Goal: Communication & Community: Share content

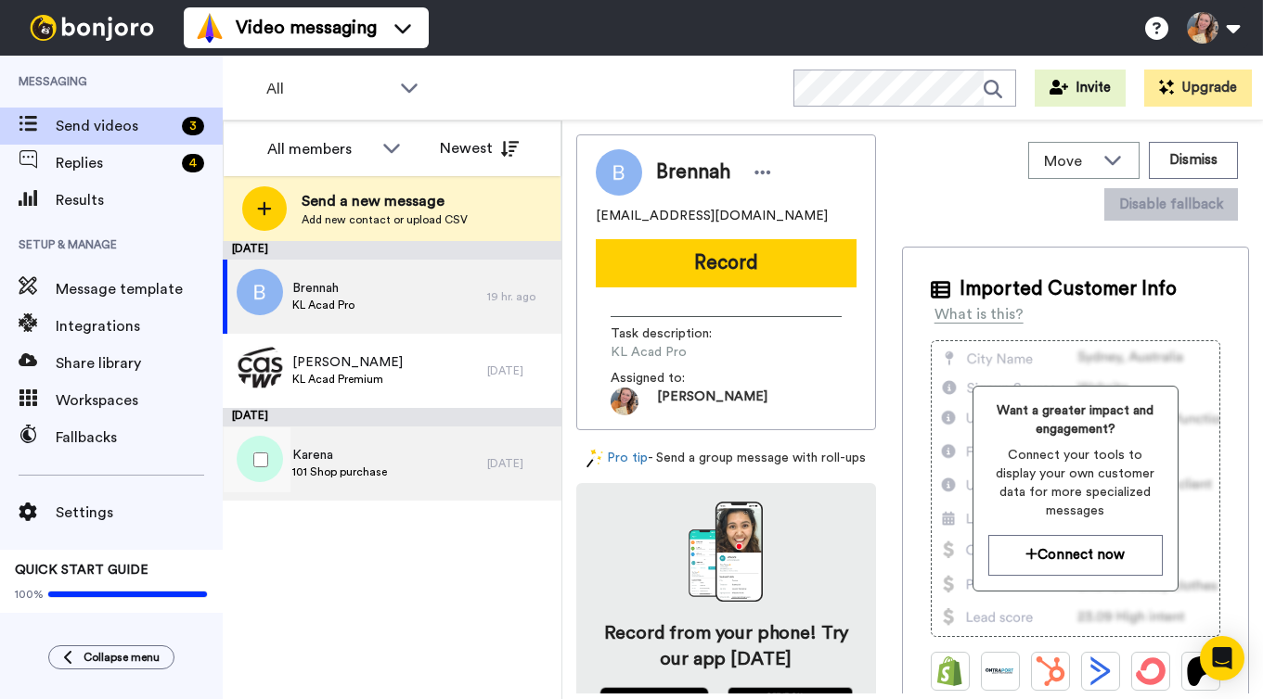
click at [454, 480] on div "Karena 101 Shop purchase" at bounding box center [355, 464] width 264 height 74
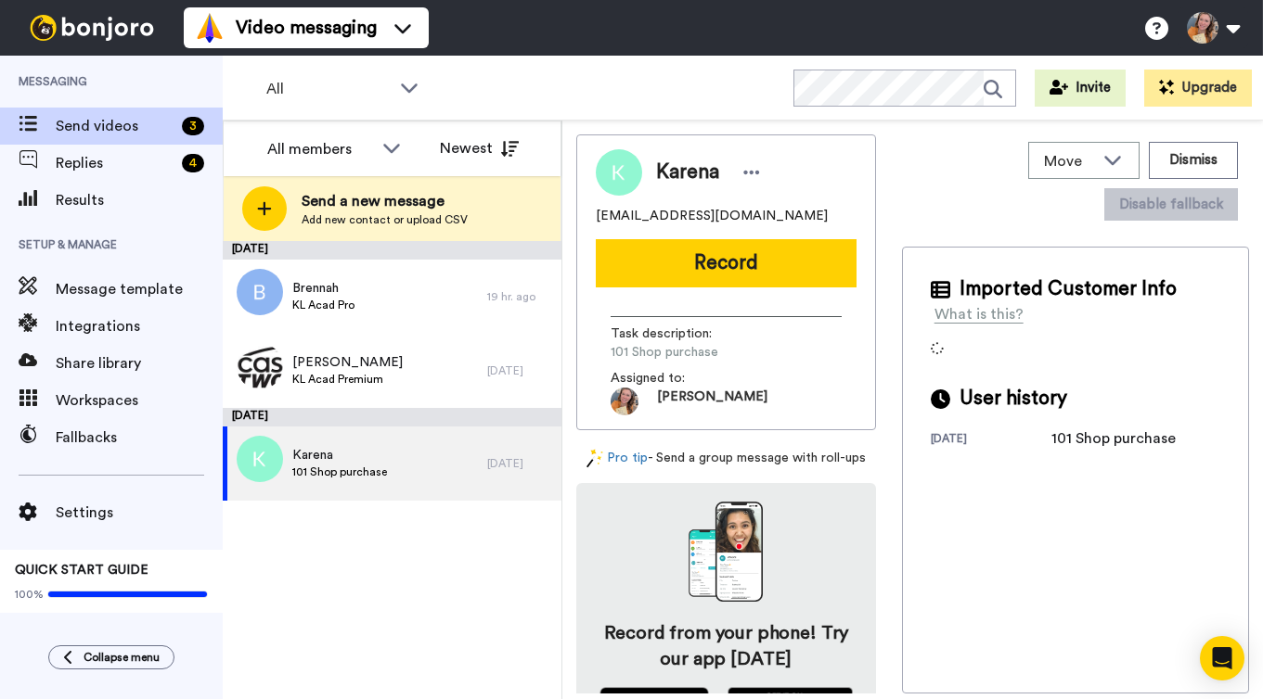
scroll to position [49, 0]
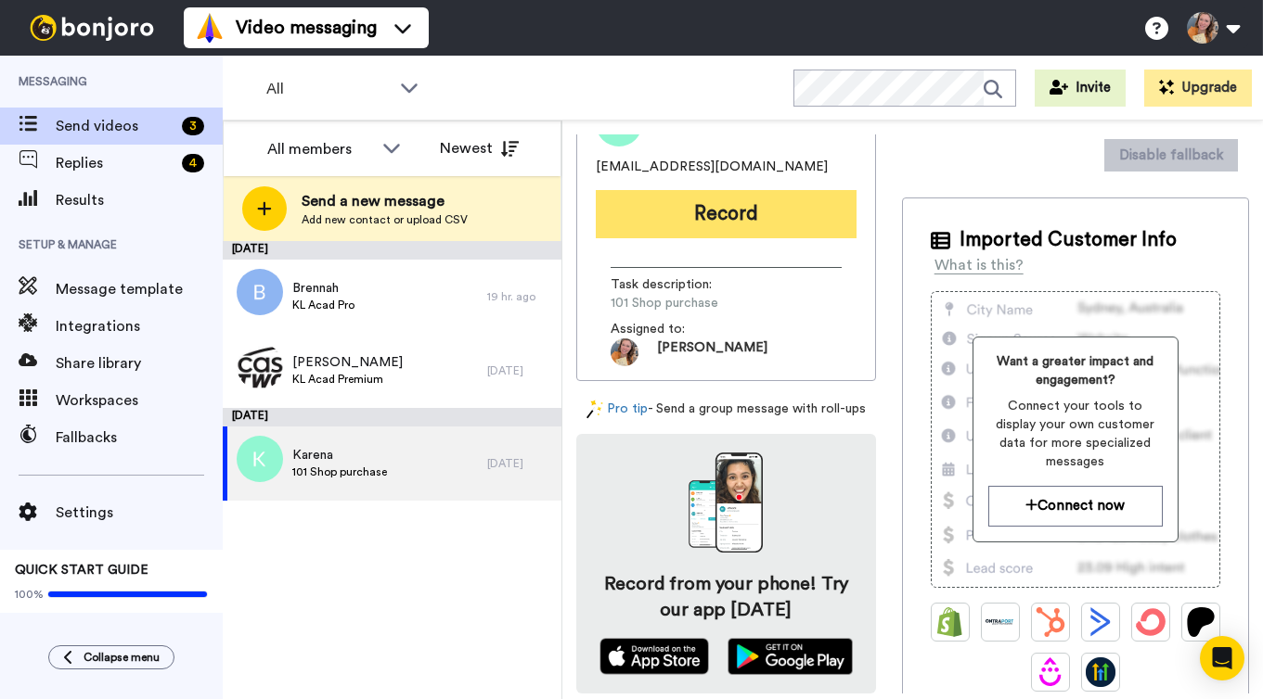
click at [765, 215] on button "Record" at bounding box center [726, 214] width 261 height 48
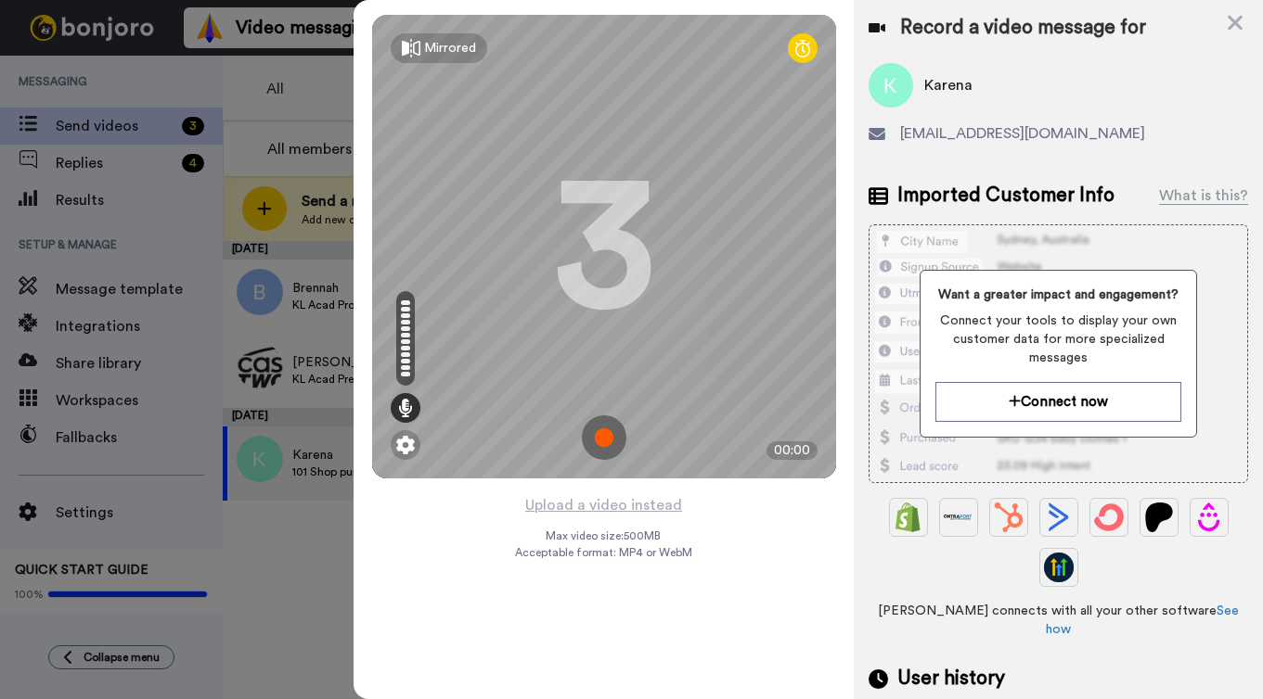
scroll to position [135, 0]
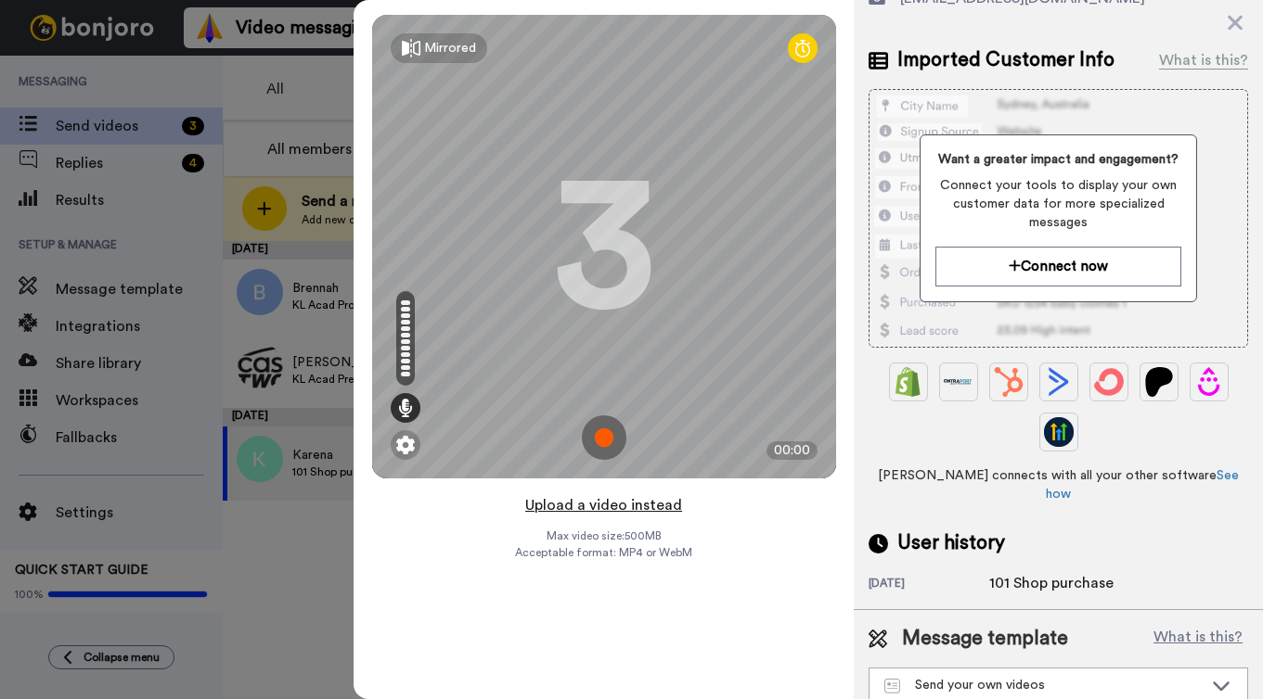
click at [622, 507] on button "Upload a video instead" at bounding box center [603, 506] width 168 height 24
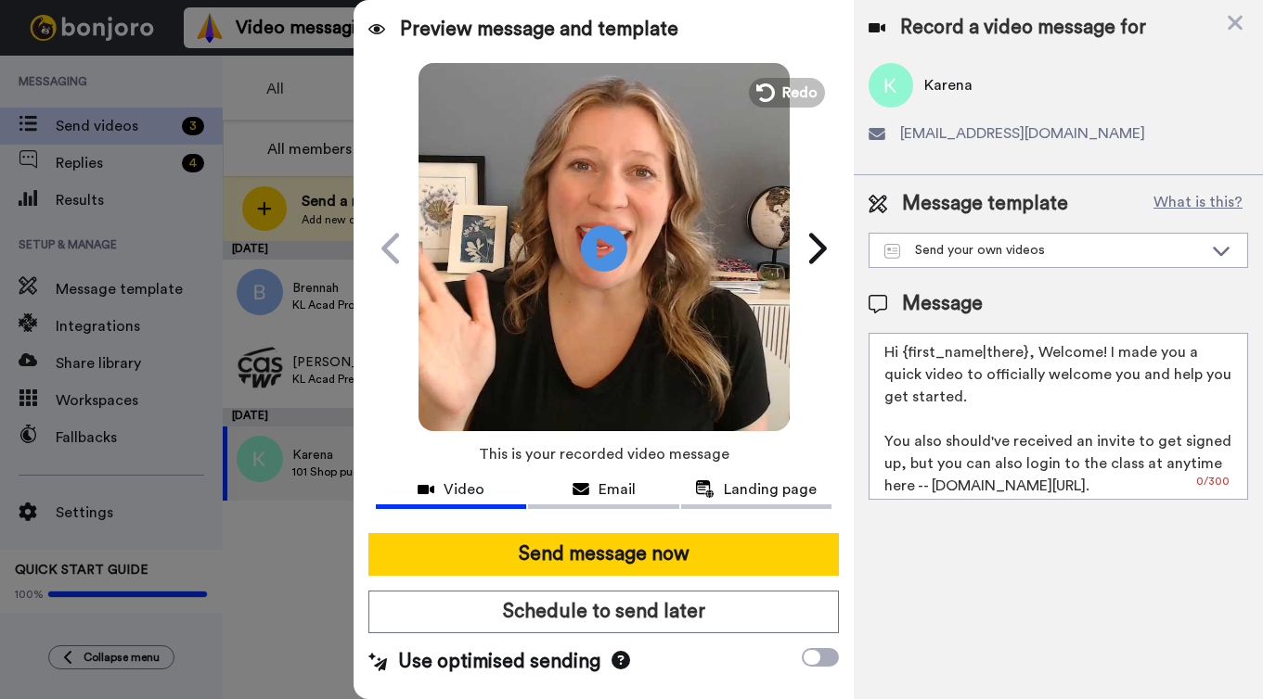
scroll to position [0, 0]
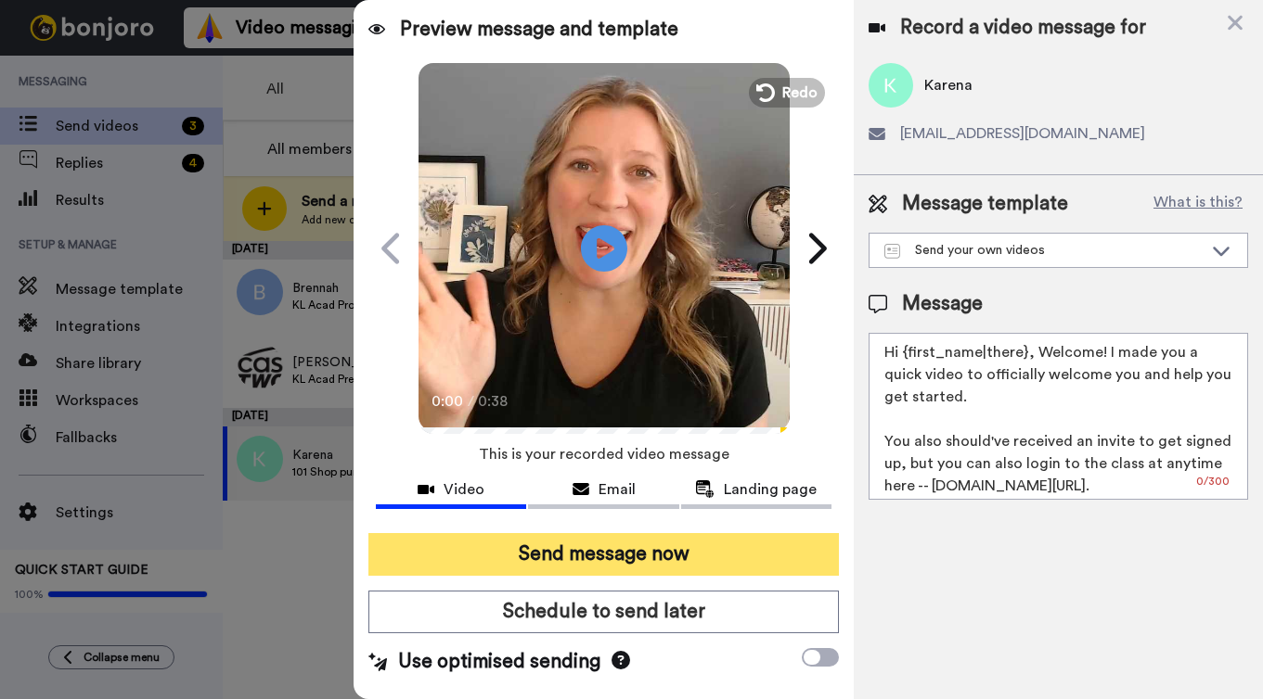
click at [585, 559] on button "Send message now" at bounding box center [603, 554] width 470 height 43
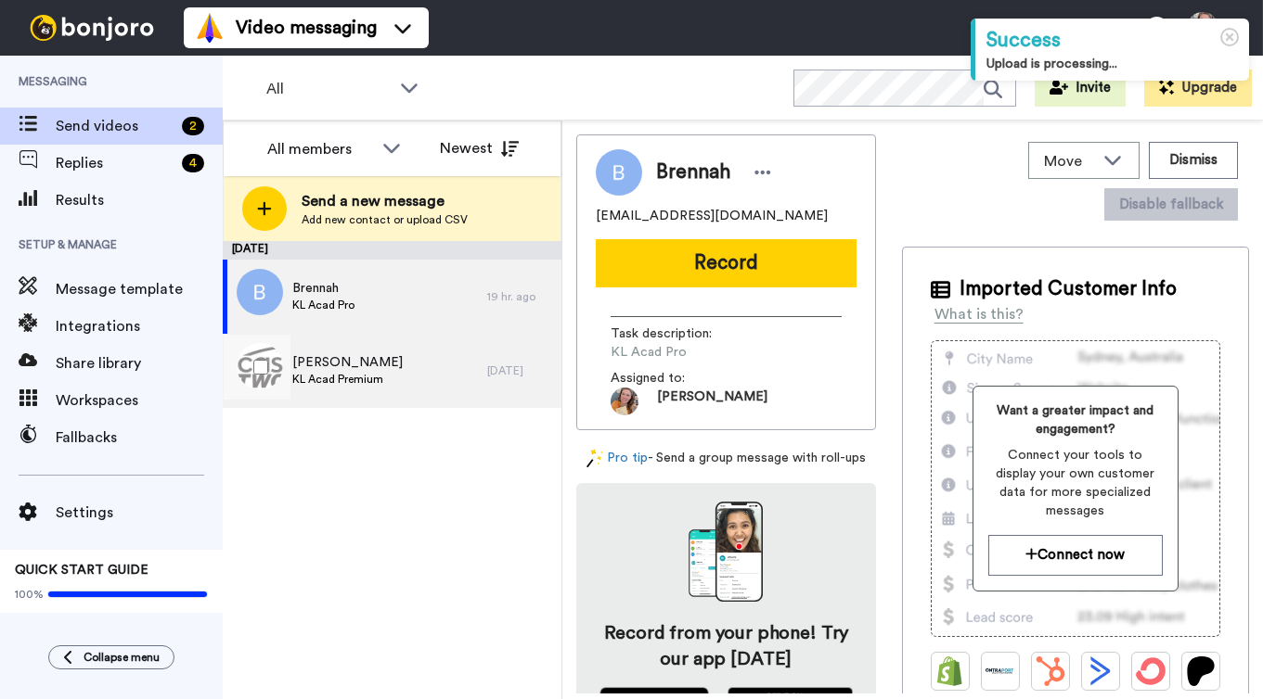
click at [405, 372] on div "[PERSON_NAME] KL Acad Premium" at bounding box center [355, 371] width 264 height 74
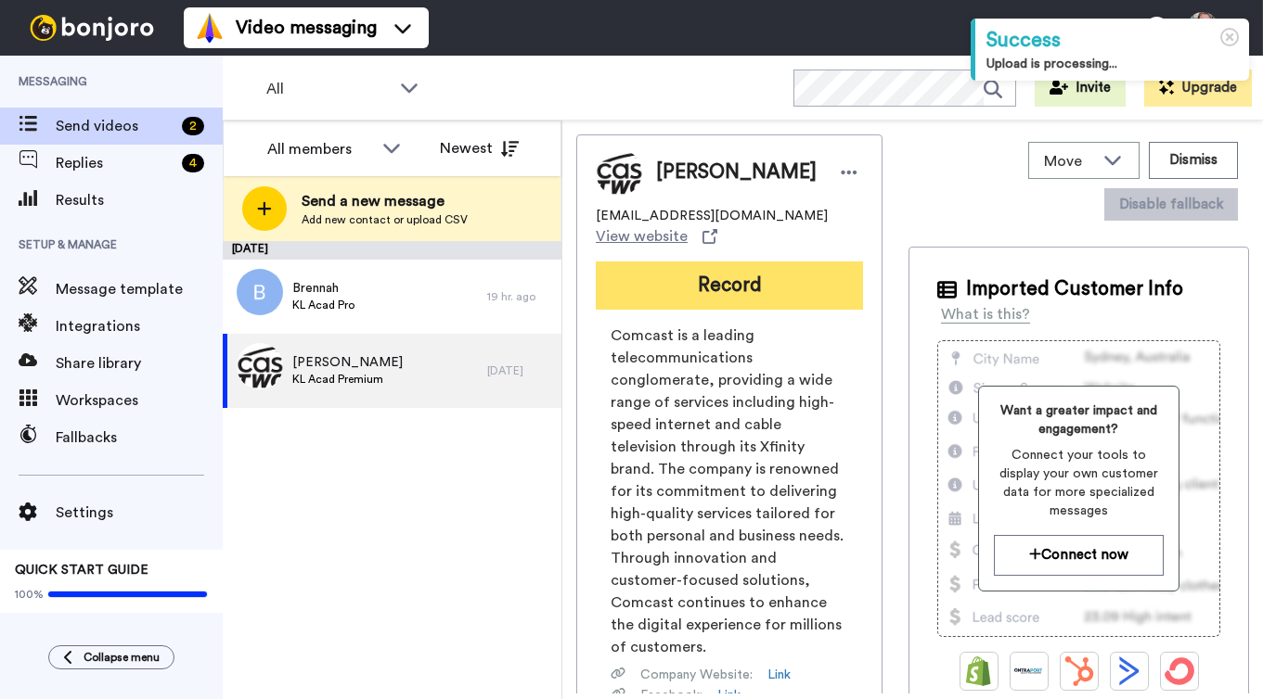
click at [783, 300] on button "Record" at bounding box center [729, 286] width 267 height 48
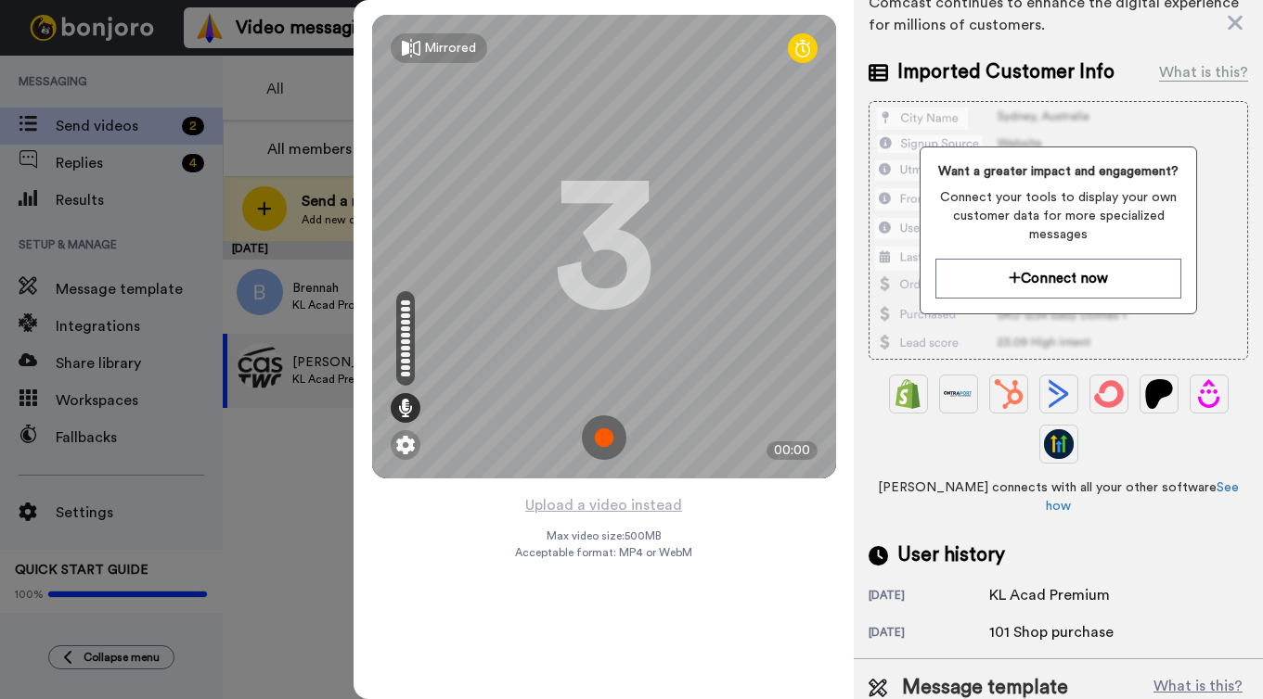
scroll to position [388, 0]
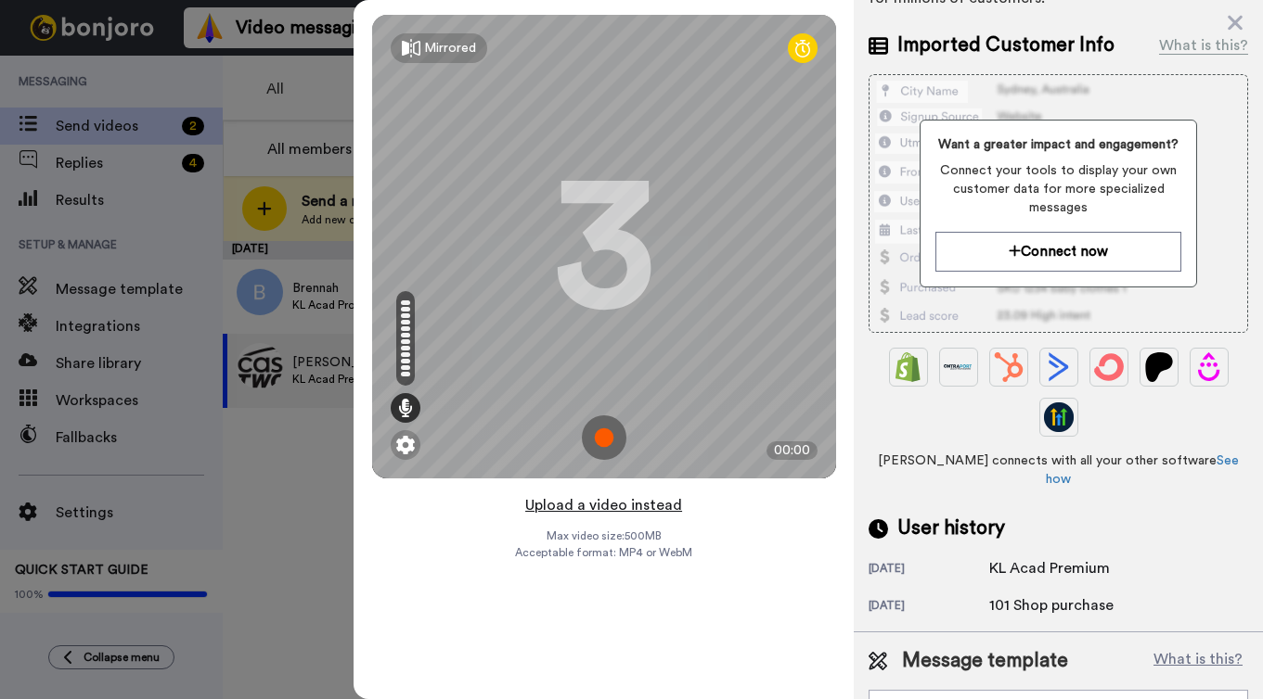
click at [622, 509] on button "Upload a video instead" at bounding box center [603, 506] width 168 height 24
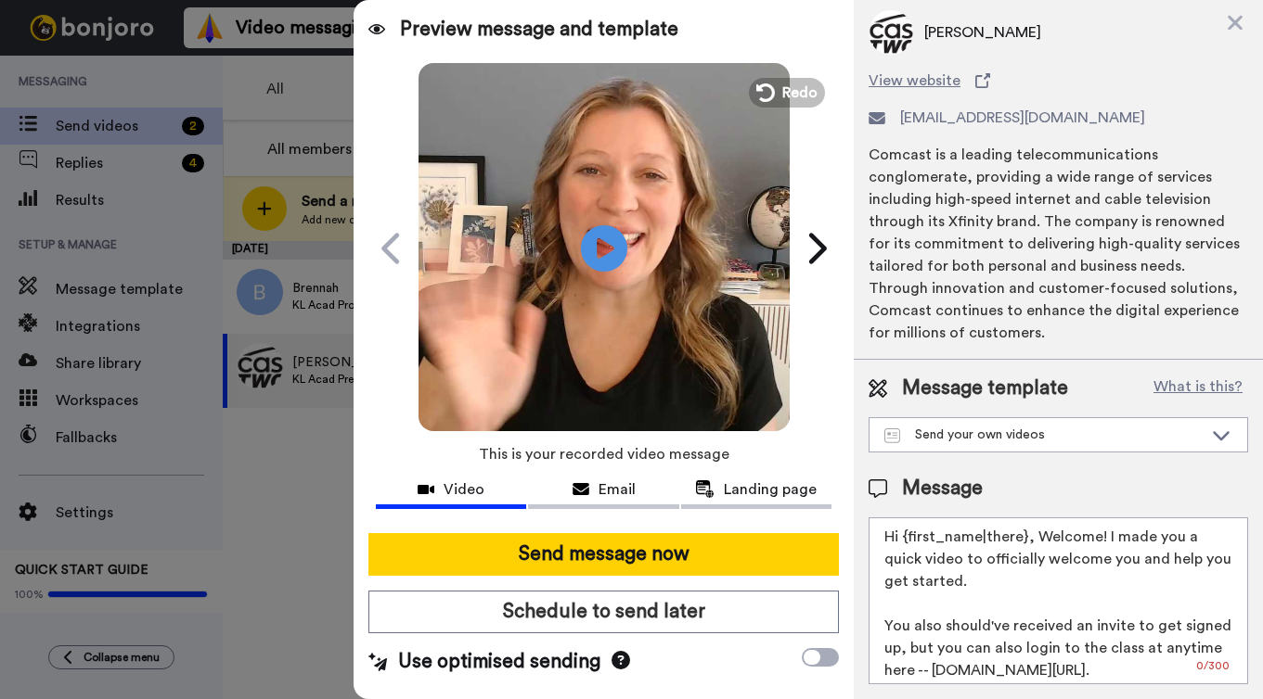
scroll to position [31, 0]
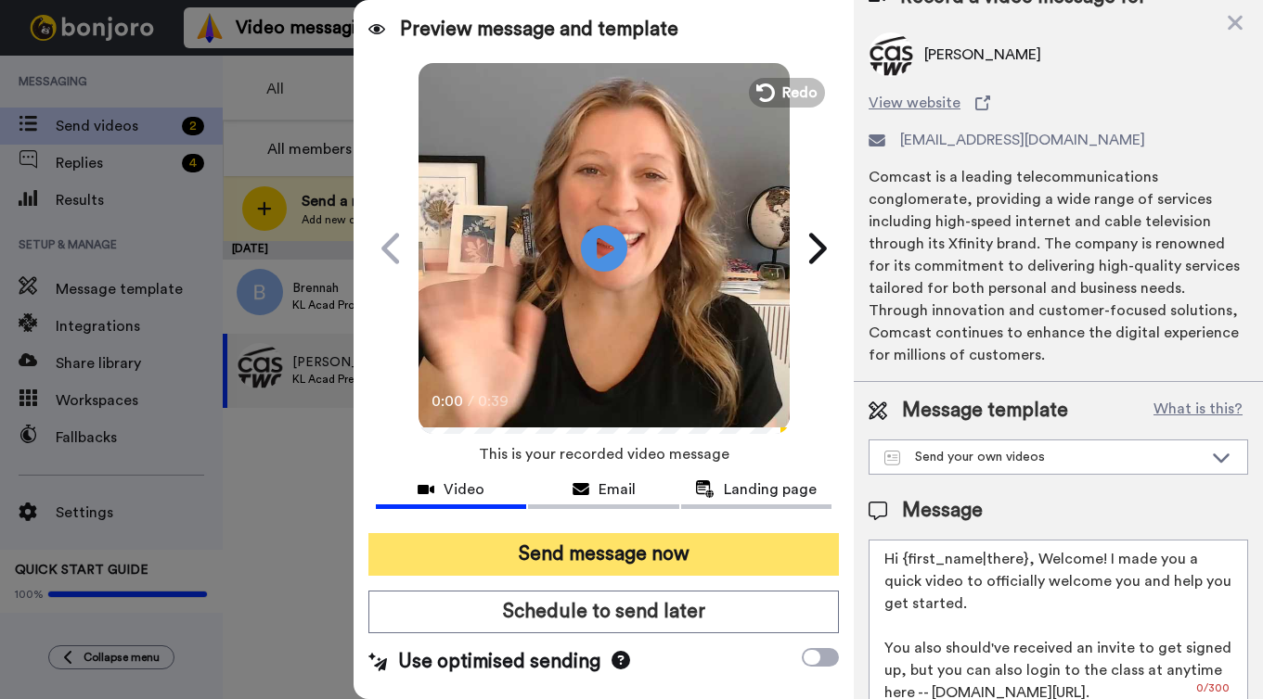
click at [613, 555] on button "Send message now" at bounding box center [603, 554] width 470 height 43
